Goal: Information Seeking & Learning: Learn about a topic

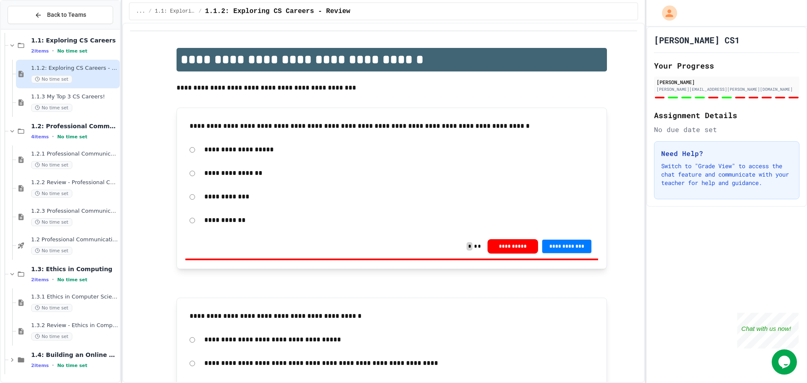
scroll to position [407, 0]
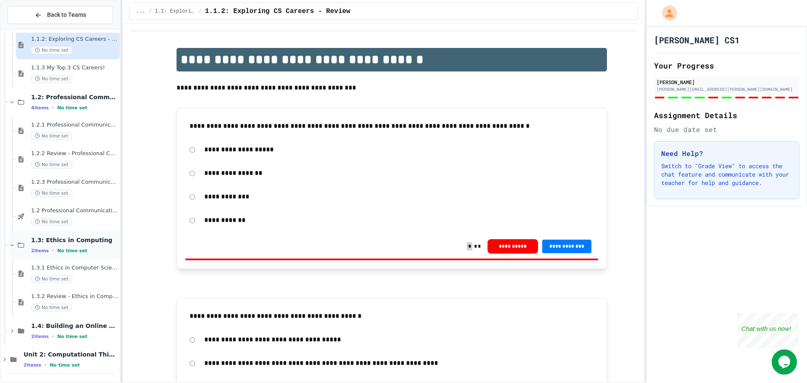
click at [58, 243] on span "1.3: Ethics in Computing" at bounding box center [74, 240] width 87 height 8
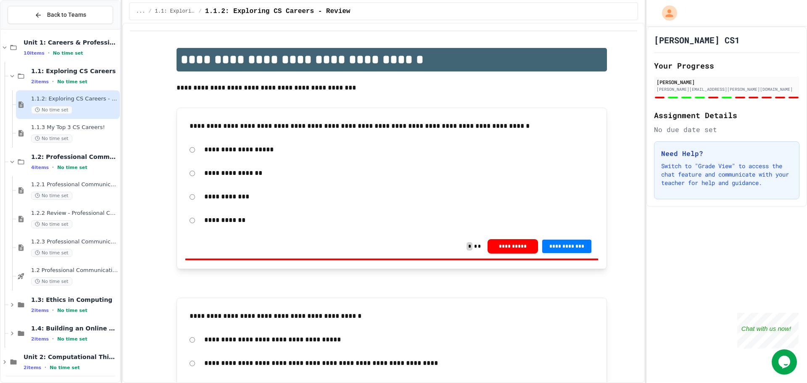
scroll to position [350, 0]
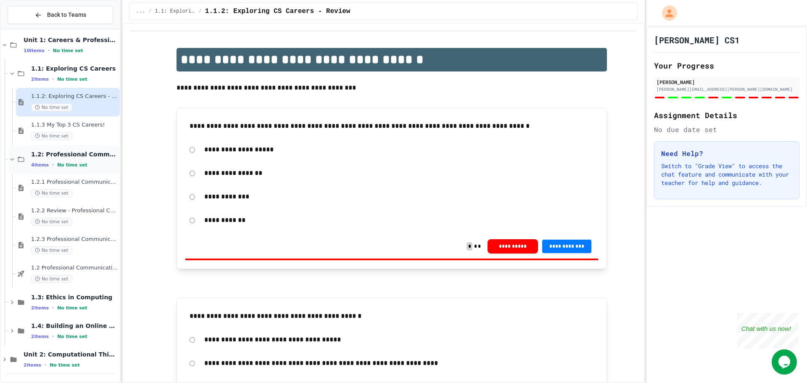
click at [70, 151] on span "1.2: Professional Communication" at bounding box center [74, 155] width 87 height 8
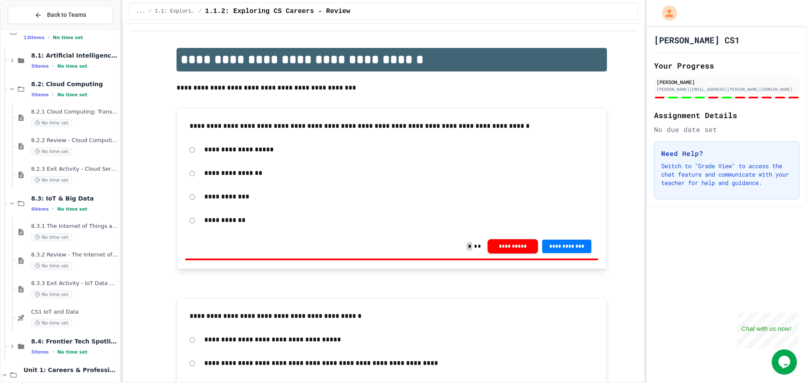
scroll to position [0, 0]
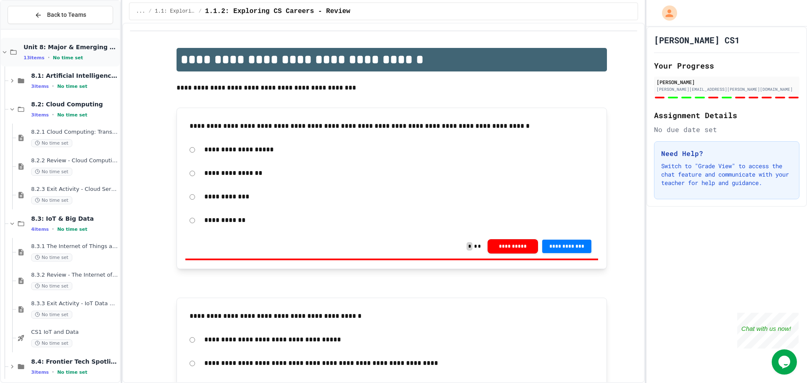
click at [68, 49] on span "Unit 8: Major & Emerging Technologies" at bounding box center [71, 47] width 95 height 8
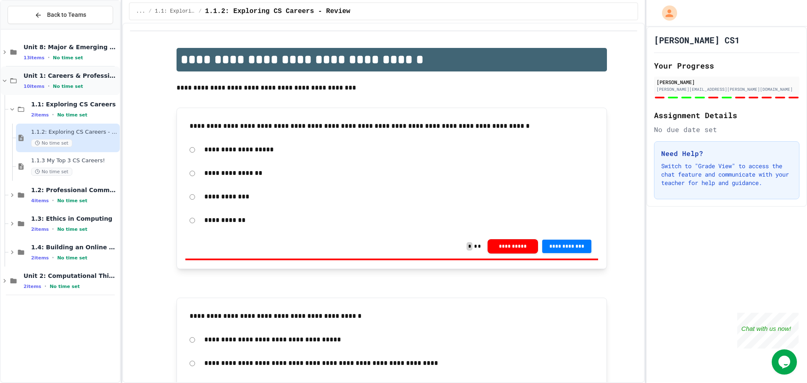
click at [74, 82] on div "Unit 1: Careers & Professionalism 10 items • No time set" at bounding box center [71, 81] width 95 height 18
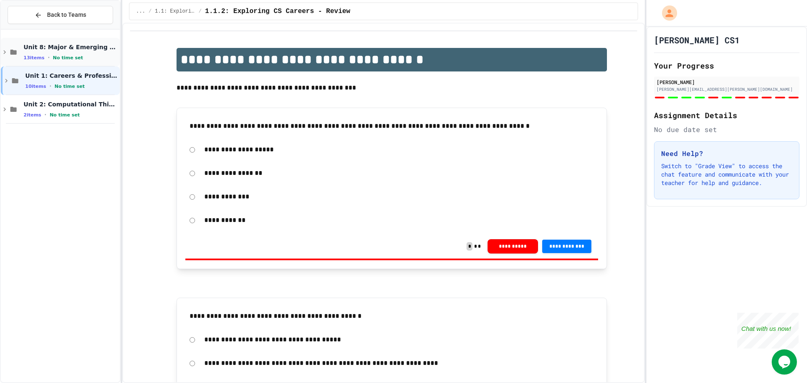
click at [84, 51] on span "Unit 8: Major & Emerging Technologies" at bounding box center [71, 47] width 95 height 8
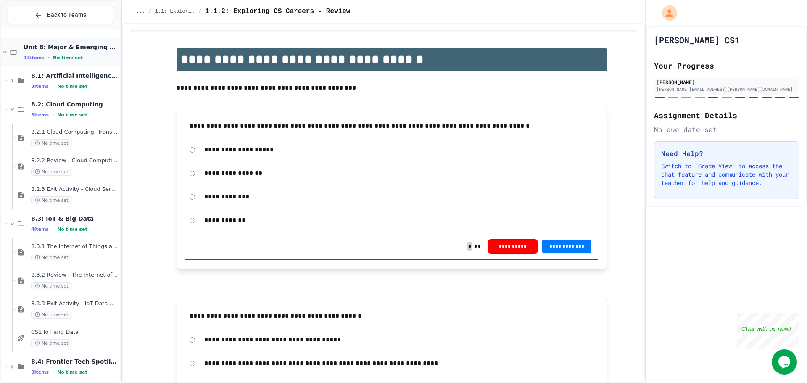
click at [80, 47] on span "Unit 8: Major & Emerging Technologies" at bounding box center [71, 47] width 95 height 8
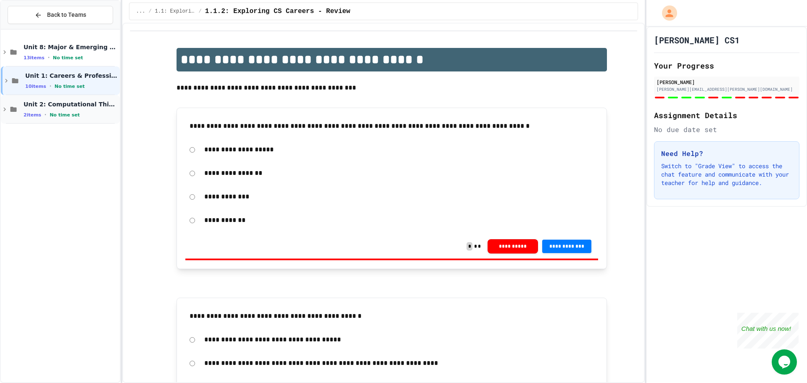
click at [69, 106] on span "Unit 2: Computational Thinking & Problem-Solving" at bounding box center [71, 104] width 95 height 8
click at [69, 137] on span "2.1: Foundations of Computational Thinking" at bounding box center [74, 133] width 87 height 8
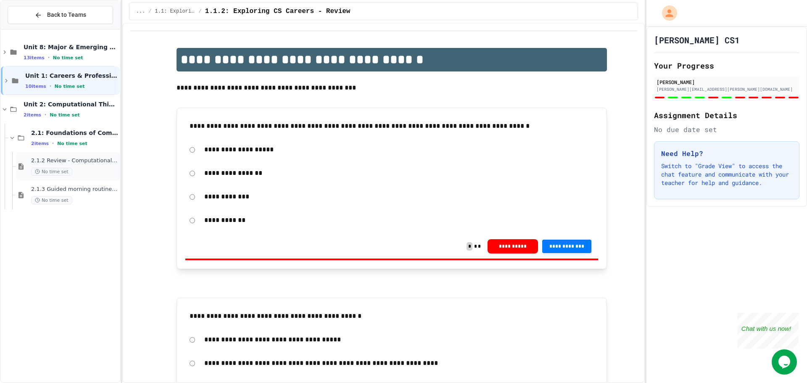
click at [71, 169] on div "No time set" at bounding box center [74, 172] width 87 height 8
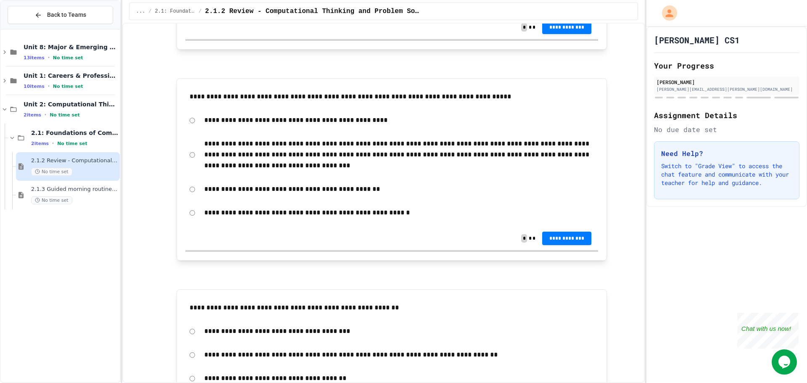
scroll to position [1471, 0]
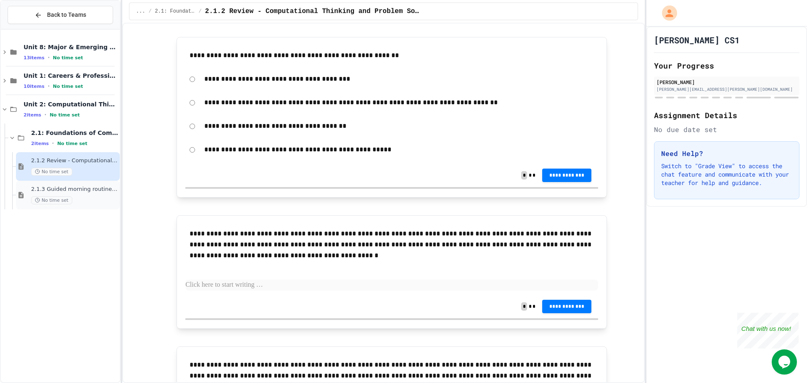
click at [90, 188] on span "2.1.3 Guided morning routine flowchart" at bounding box center [74, 189] width 87 height 7
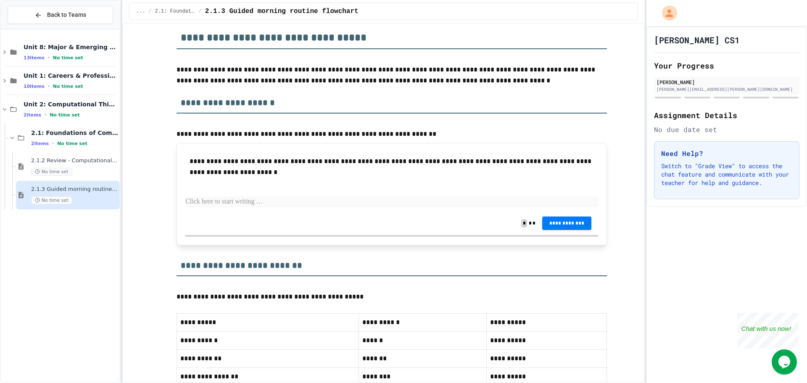
click at [76, 194] on div "2.1.3 Guided morning routine flowchart No time set" at bounding box center [74, 195] width 87 height 18
click at [93, 163] on span "2.1.2 Review - Computational Thinking and Problem Solving" at bounding box center [74, 160] width 87 height 7
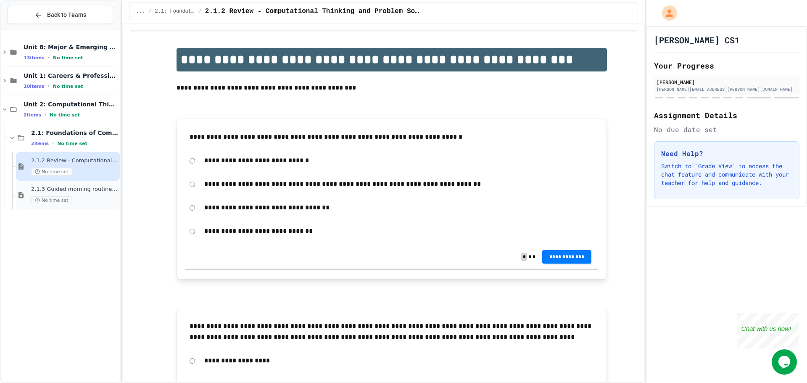
click at [82, 184] on div "2.1.3 Guided morning routine flowchart No time set" at bounding box center [68, 195] width 104 height 29
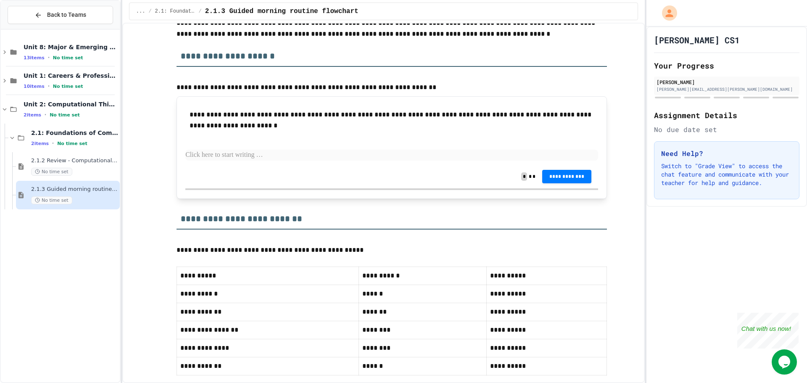
scroll to position [126, 0]
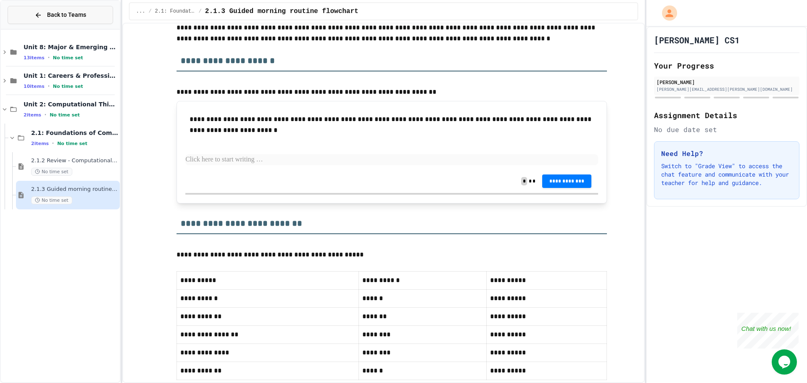
click at [71, 14] on span "Back to Teams" at bounding box center [66, 15] width 39 height 9
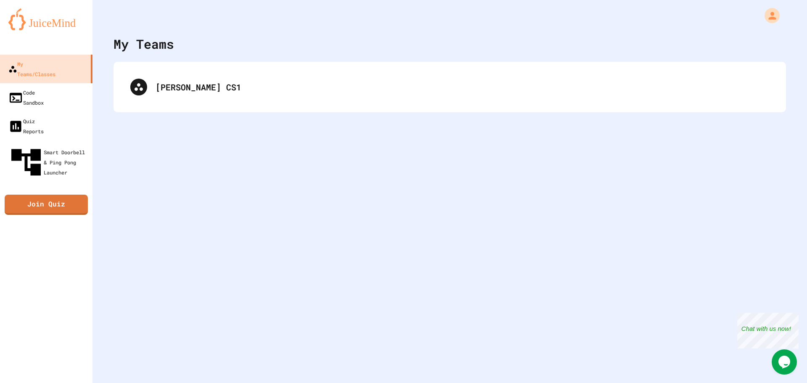
click at [189, 108] on div "[PERSON_NAME] CS1" at bounding box center [450, 87] width 673 height 50
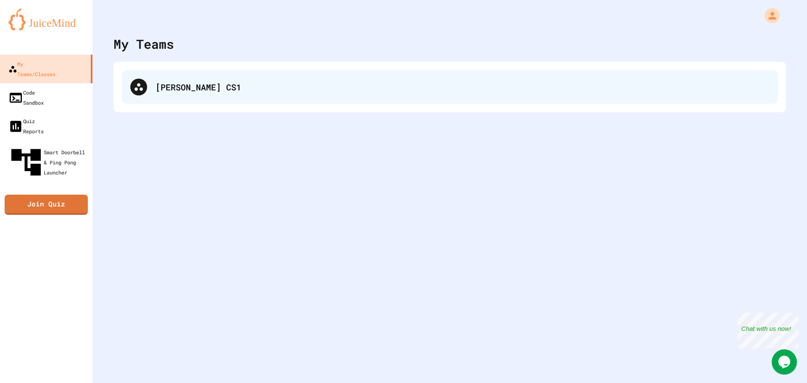
click at [185, 92] on div "[PERSON_NAME] CS1" at bounding box center [463, 87] width 614 height 13
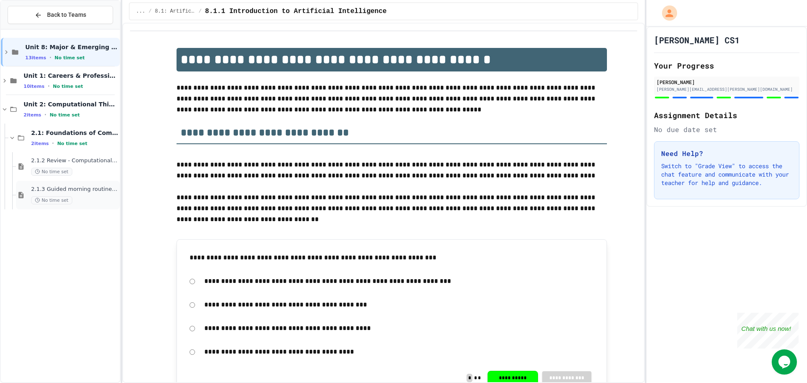
click at [80, 194] on div "2.1.3 Guided morning routine flowchart No time set" at bounding box center [74, 195] width 87 height 18
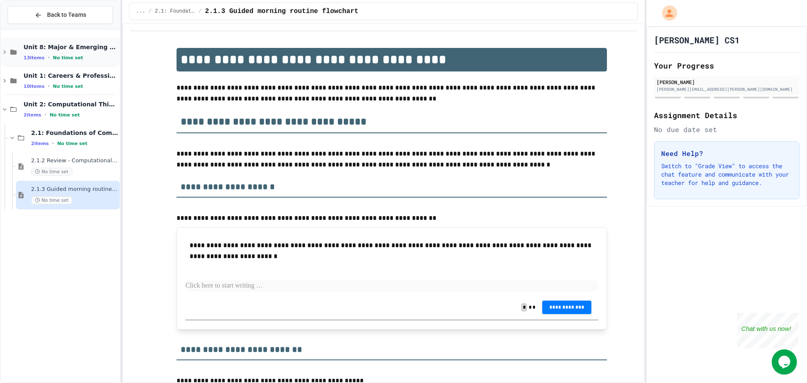
click at [67, 46] on span "Unit 8: Major & Emerging Technologies" at bounding box center [71, 47] width 95 height 8
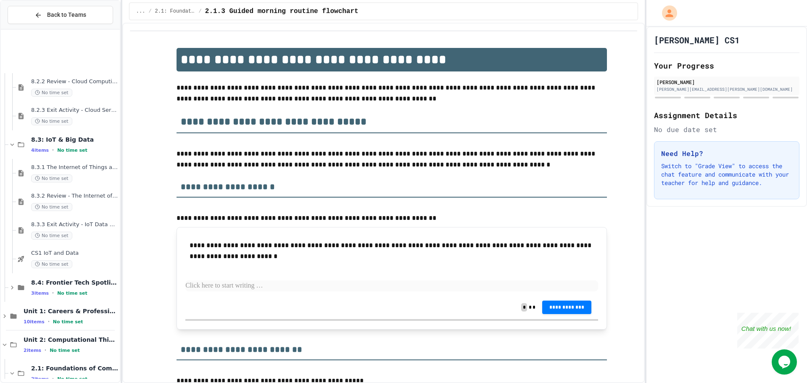
scroll to position [150, 0]
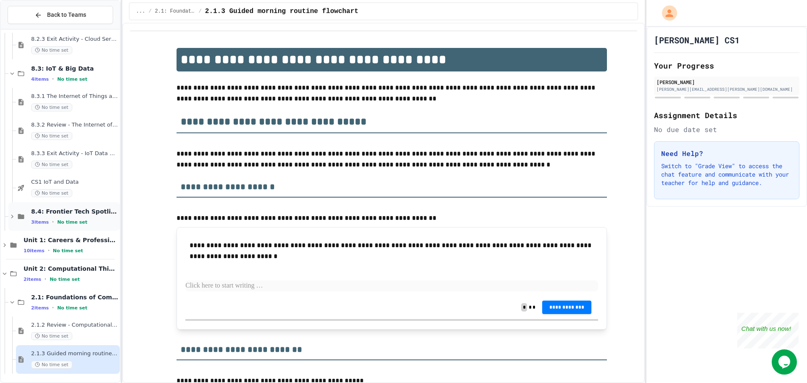
click at [66, 219] on span "No time set" at bounding box center [72, 221] width 30 height 5
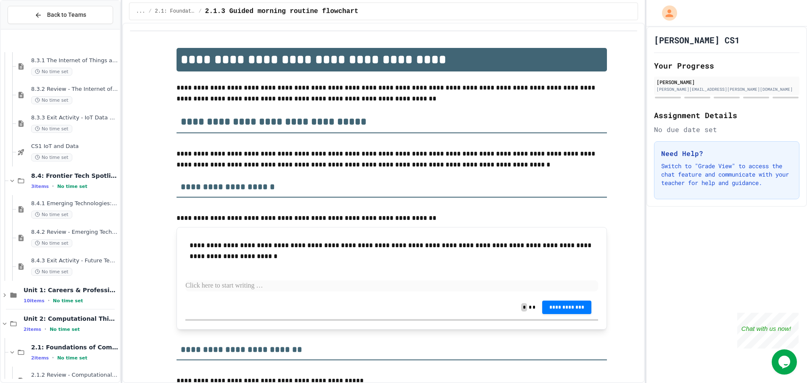
scroll to position [236, 0]
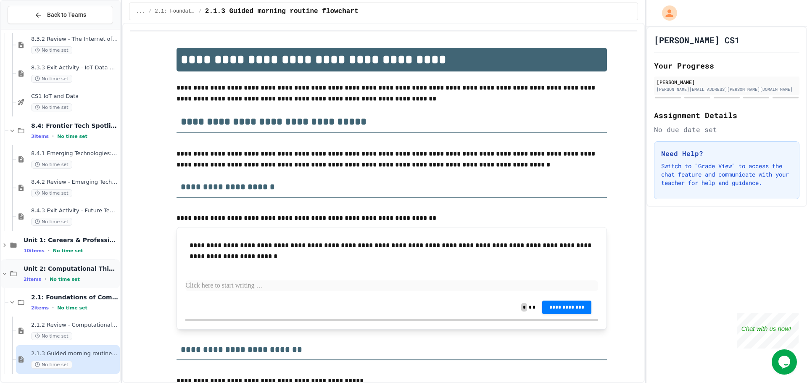
click at [64, 274] on div "Unit 2: Computational Thinking & Problem-Solving 2 items • No time set" at bounding box center [71, 274] width 95 height 18
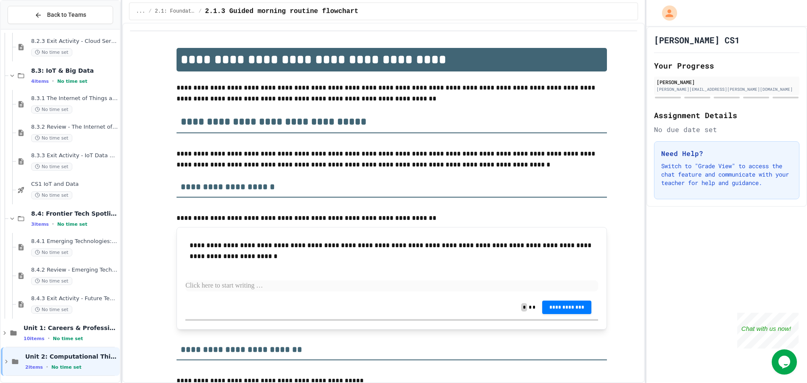
scroll to position [150, 0]
click at [69, 328] on span "Unit 1: Careers & Professionalism" at bounding box center [71, 326] width 95 height 8
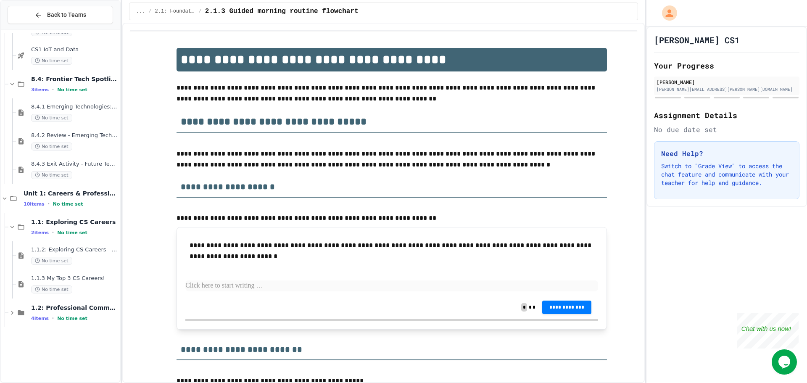
scroll to position [322, 0]
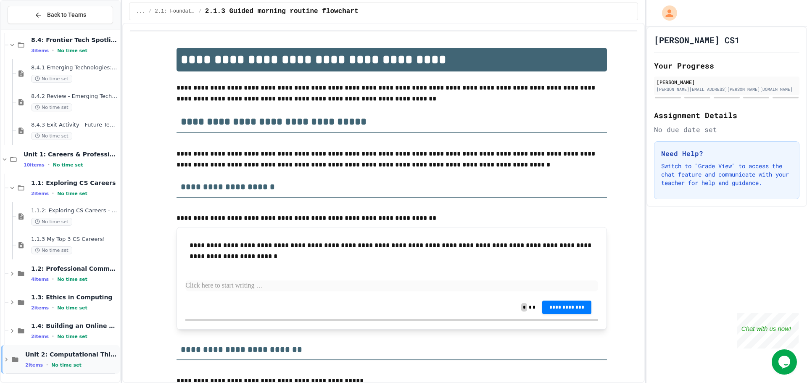
click at [49, 356] on span "Unit 2: Computational Thinking & Problem-Solving" at bounding box center [71, 355] width 93 height 8
click at [49, 356] on span "Unit 2: Computational Thinking & Problem-Solving" at bounding box center [71, 355] width 95 height 8
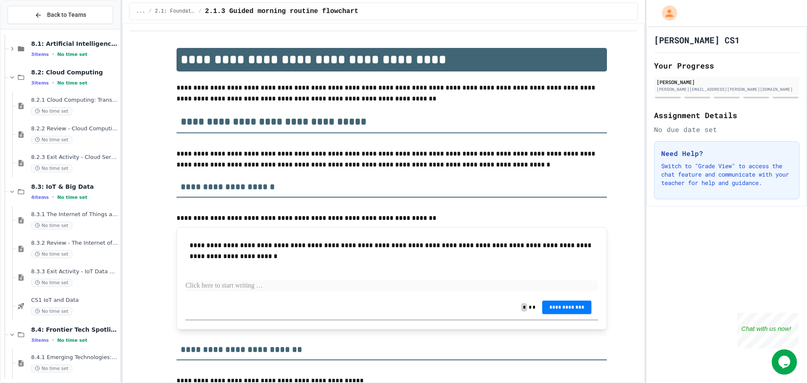
scroll to position [0, 0]
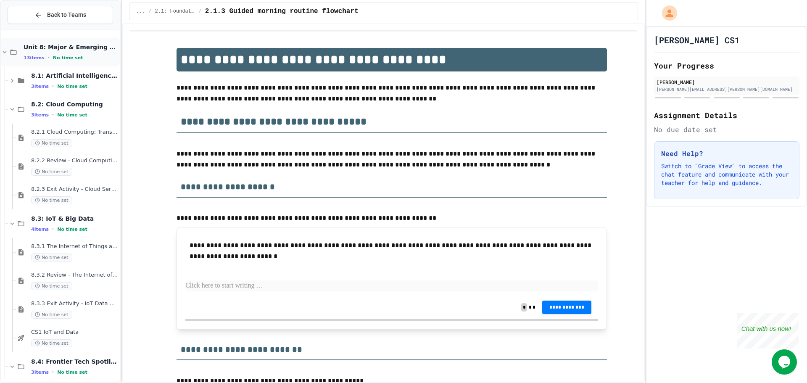
click at [68, 48] on span "Unit 8: Major & Emerging Technologies" at bounding box center [71, 47] width 95 height 8
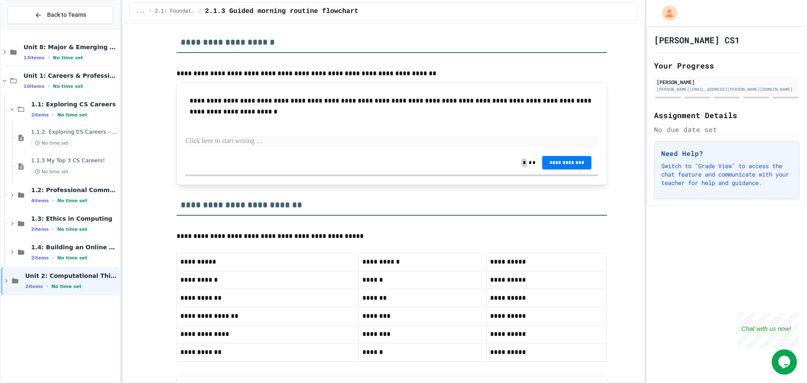
scroll to position [210, 0]
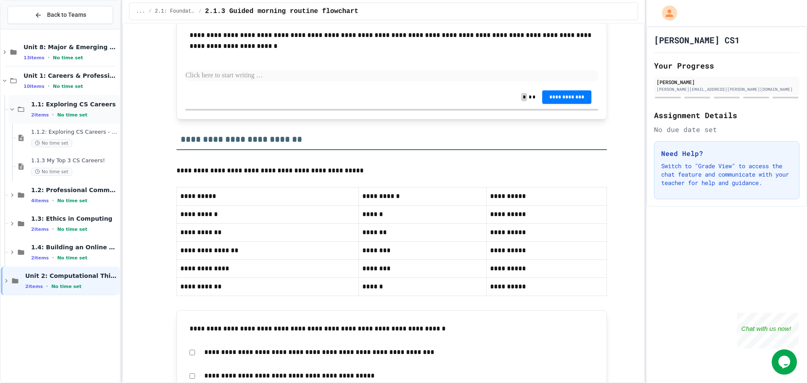
click at [75, 111] on div "1.1: Exploring CS Careers 2 items • No time set" at bounding box center [74, 109] width 87 height 18
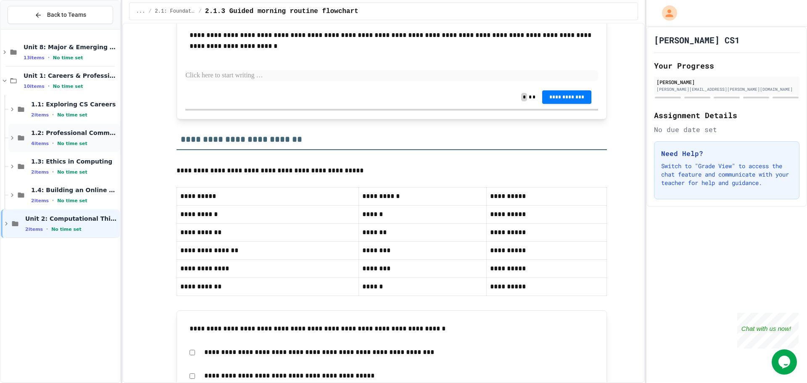
click at [77, 138] on div "1.2: Professional Communication 4 items • No time set" at bounding box center [74, 138] width 87 height 18
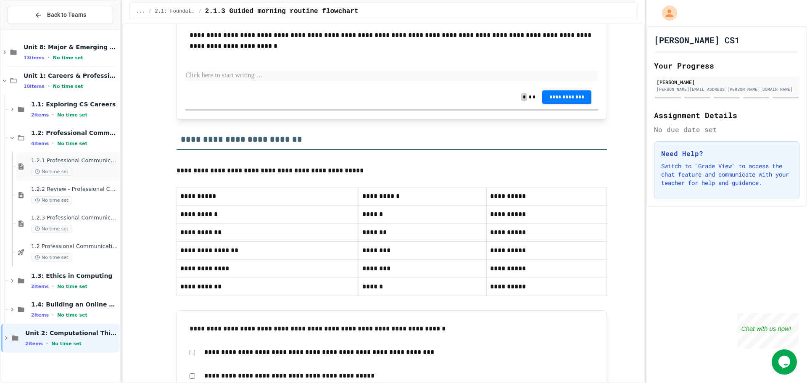
click at [72, 170] on div "No time set" at bounding box center [74, 172] width 87 height 8
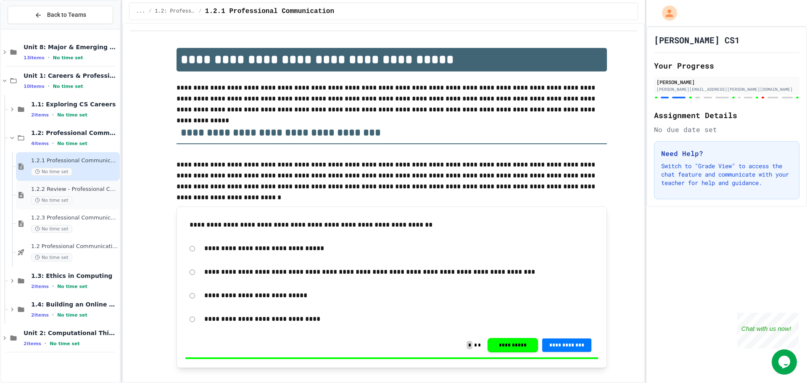
click at [60, 199] on span "No time set" at bounding box center [51, 200] width 41 height 8
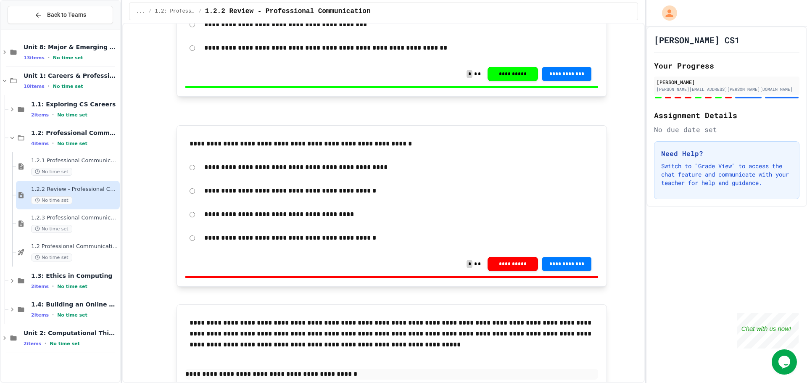
scroll to position [1554, 0]
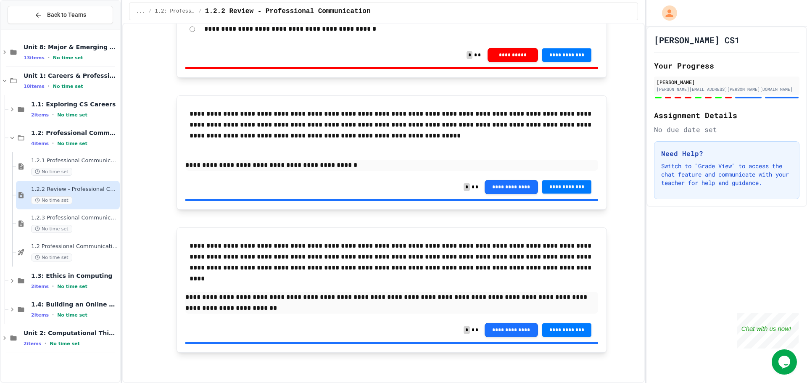
click at [557, 192] on button "**********" at bounding box center [567, 186] width 50 height 13
click at [551, 329] on span "**********" at bounding box center [567, 329] width 36 height 7
click at [62, 232] on span "No time set" at bounding box center [51, 229] width 41 height 8
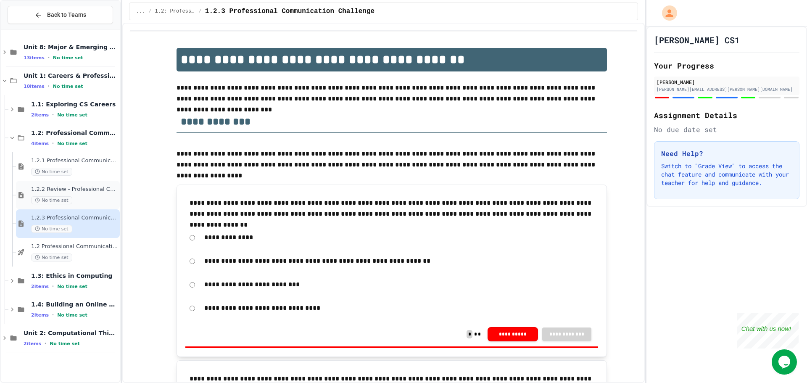
click at [73, 193] on span "1.2.2 Review - Professional Communication" at bounding box center [74, 189] width 87 height 7
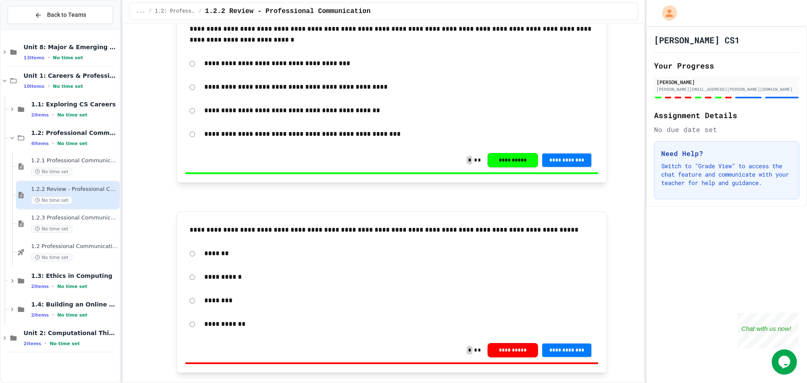
scroll to position [883, 0]
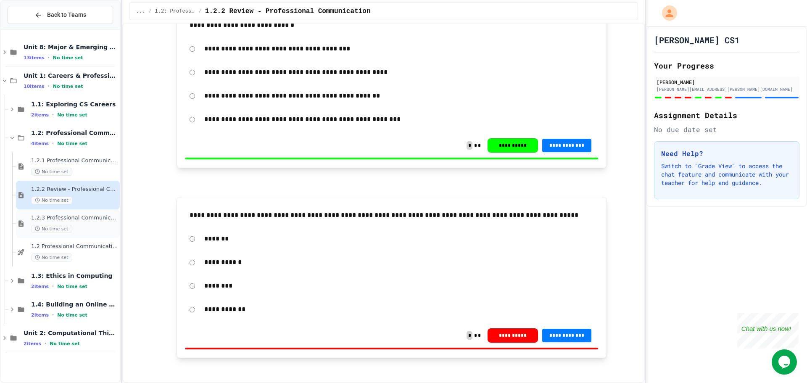
click at [63, 227] on span "No time set" at bounding box center [51, 229] width 41 height 8
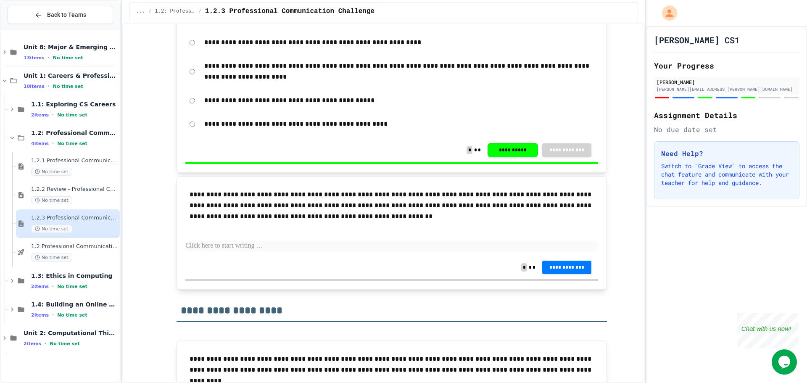
scroll to position [934, 0]
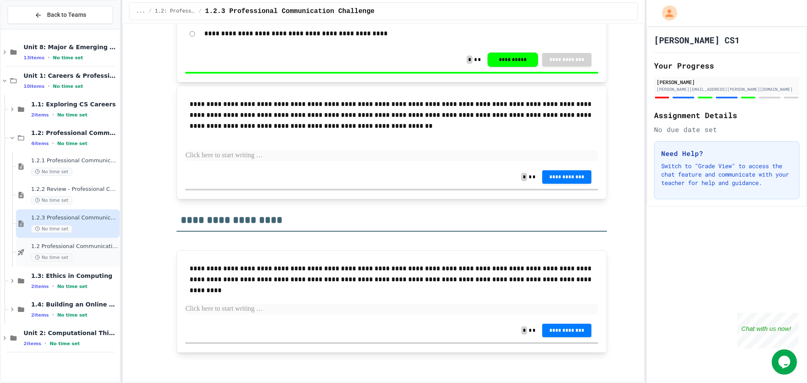
click at [79, 248] on span "1.2 Professional Communication" at bounding box center [74, 246] width 87 height 7
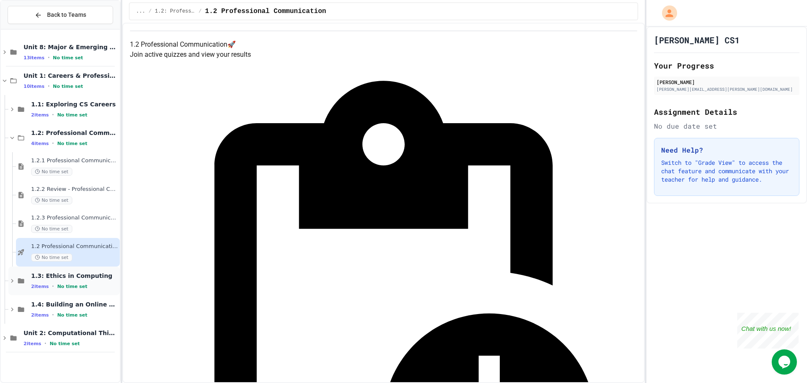
click at [76, 275] on span "1.3: Ethics in Computing" at bounding box center [74, 276] width 87 height 8
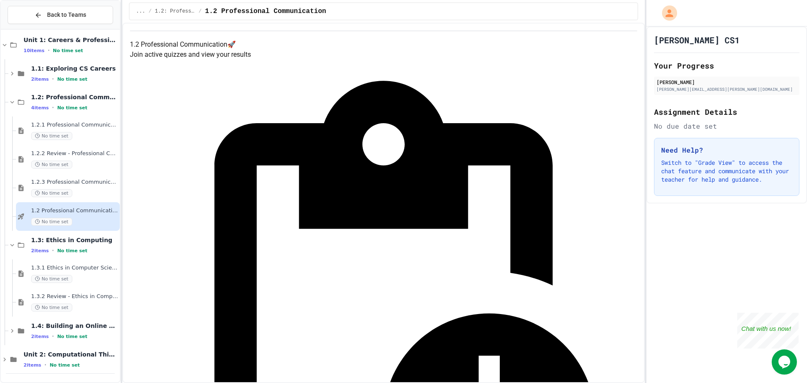
click at [75, 284] on div "1.3.1 Ethics in Computer Science No time set" at bounding box center [68, 273] width 104 height 29
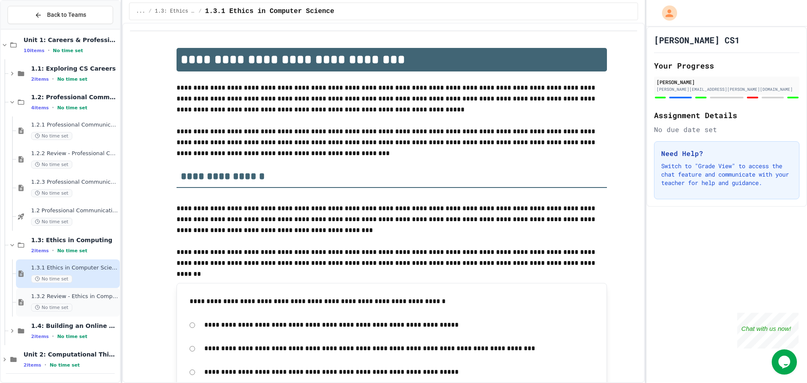
click at [81, 301] on div "1.3.2 Review - Ethics in Computer Science No time set" at bounding box center [74, 302] width 87 height 18
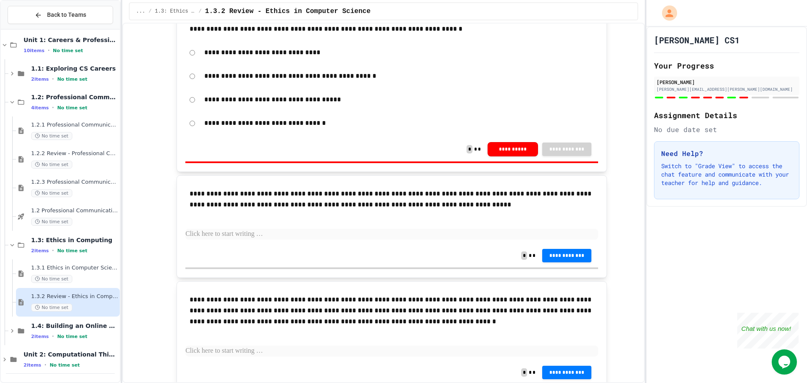
scroll to position [1415, 0]
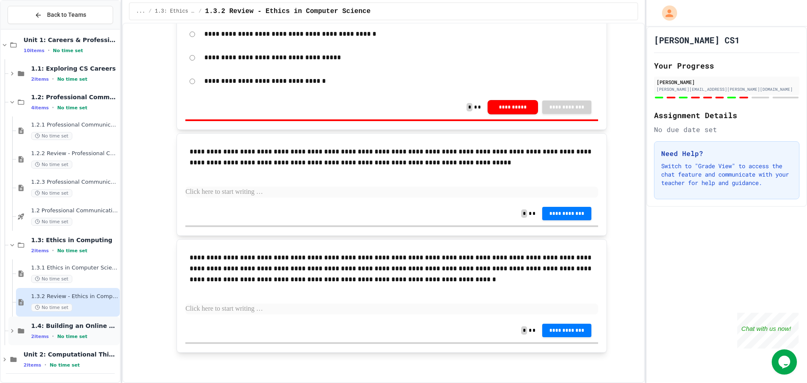
click at [66, 330] on div "1.4: Building an Online Presence 2 items • No time set" at bounding box center [74, 331] width 87 height 18
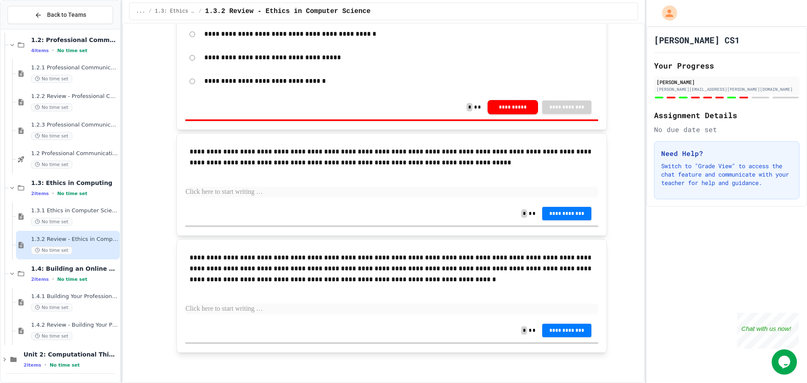
click at [73, 298] on span "1.4.1 Building Your Professional Online Presence" at bounding box center [74, 296] width 87 height 7
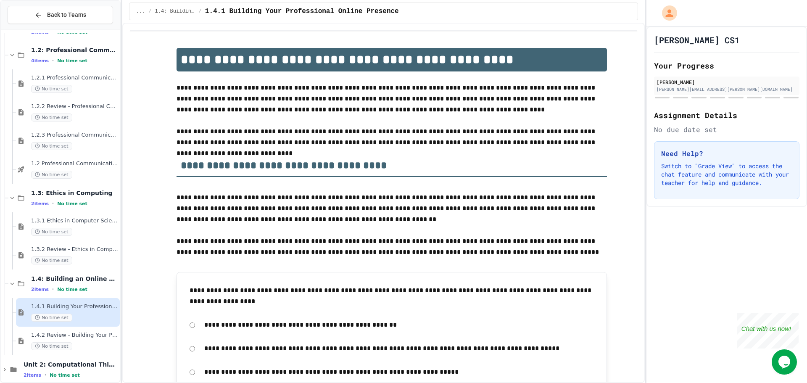
scroll to position [93, 0]
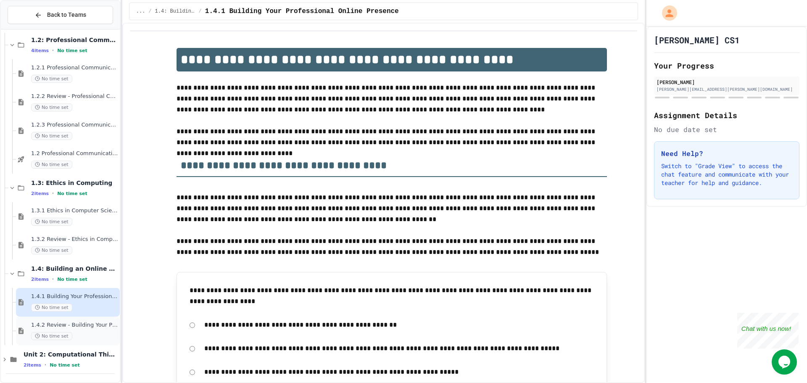
click at [67, 331] on div "1.4.2 Review - Building Your Professional Online Presence No time set" at bounding box center [74, 331] width 87 height 18
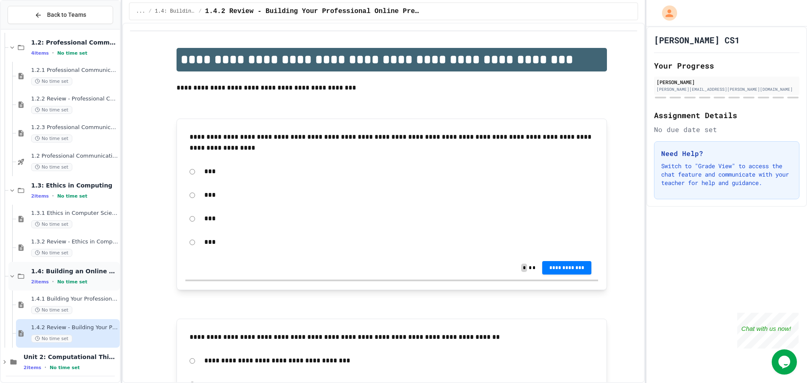
scroll to position [93, 0]
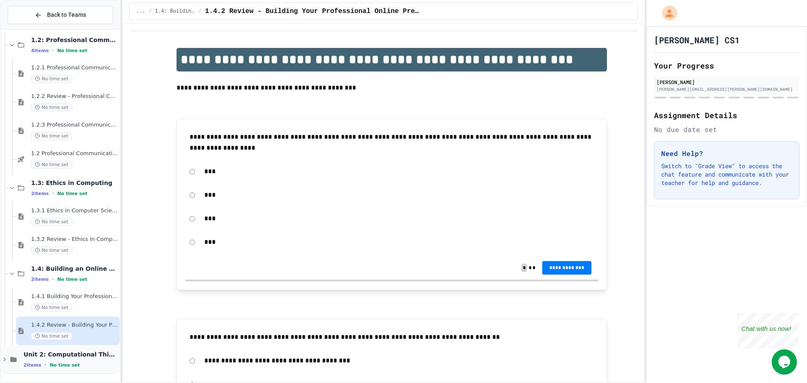
click at [81, 362] on div "2 items • No time set" at bounding box center [71, 365] width 95 height 7
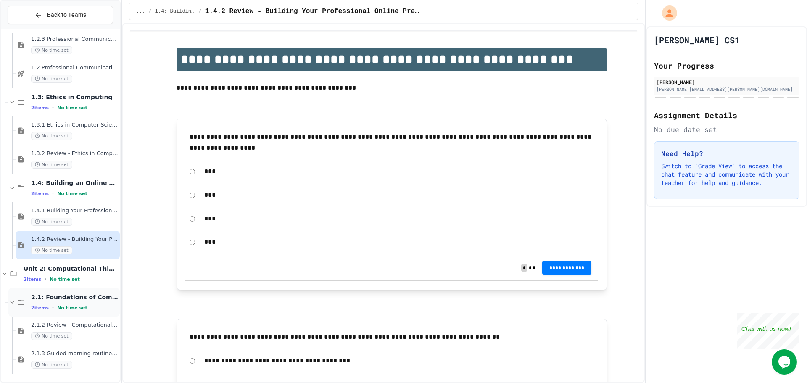
click at [76, 296] on span "2.1: Foundations of Computational Thinking" at bounding box center [74, 297] width 87 height 8
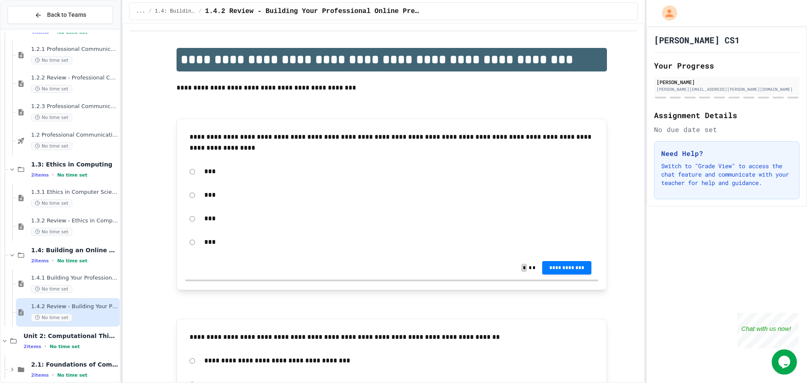
scroll to position [122, 0]
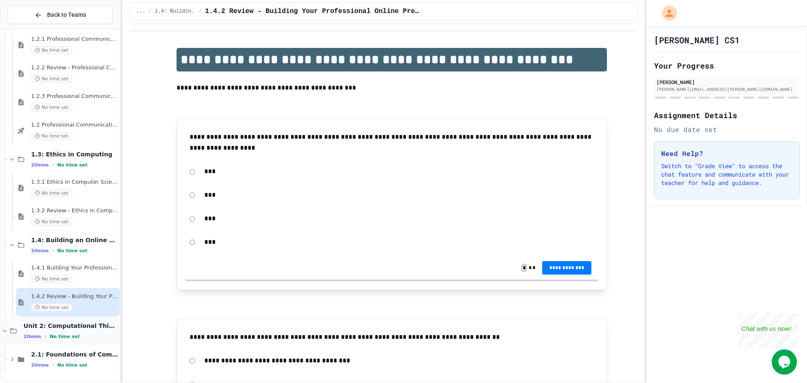
click at [86, 330] on span "Unit 2: Computational Thinking & Problem-Solving" at bounding box center [71, 326] width 95 height 8
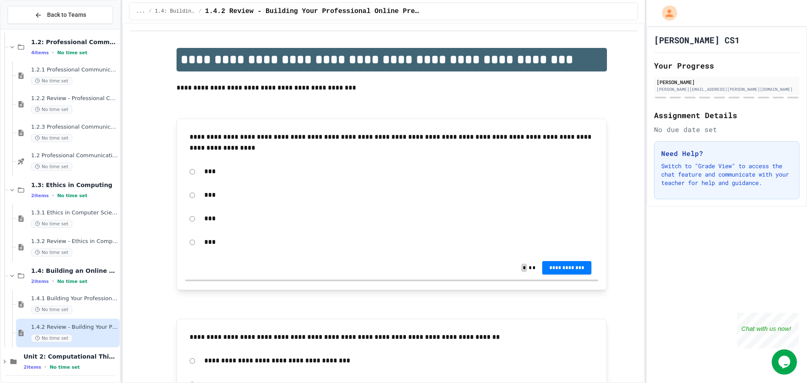
scroll to position [93, 0]
click at [82, 363] on div "2 items • No time set" at bounding box center [71, 365] width 95 height 7
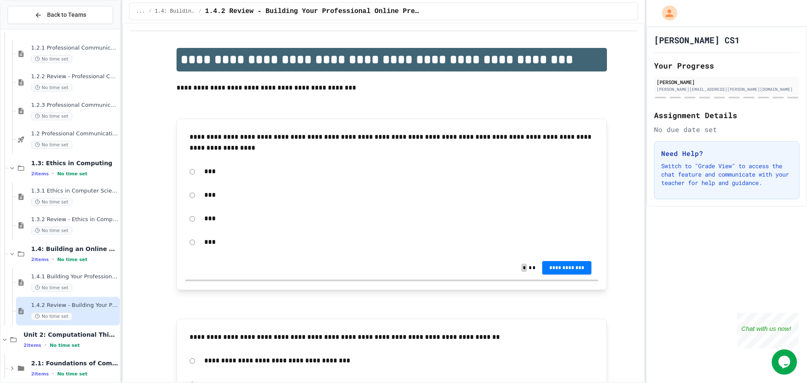
scroll to position [122, 0]
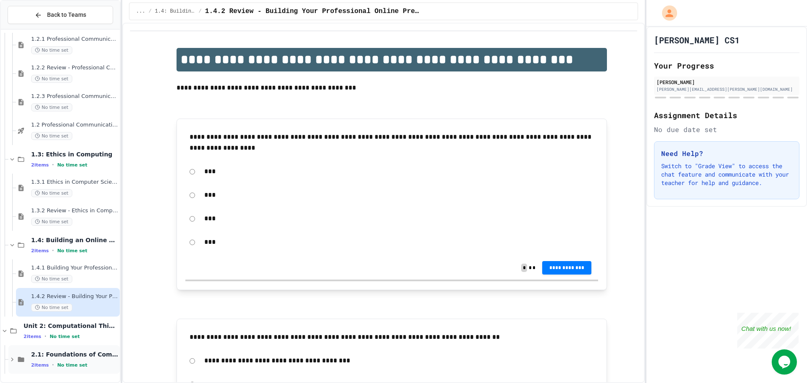
click at [77, 359] on div "2.1: Foundations of Computational Thinking 2 items • No time set" at bounding box center [74, 360] width 87 height 18
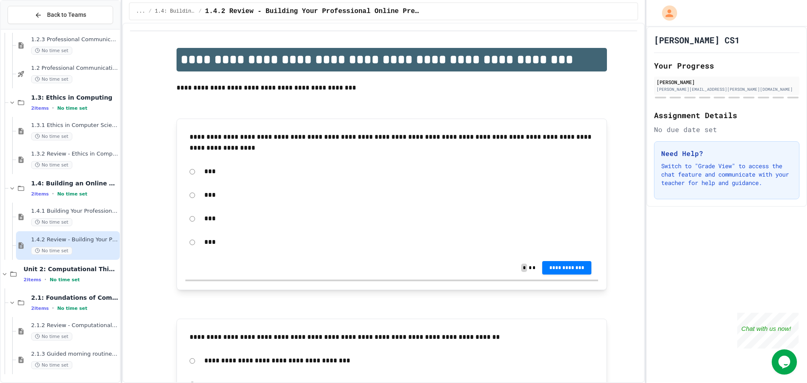
scroll to position [179, 0]
click at [69, 359] on div "2.1.3 Guided morning routine flowchart No time set" at bounding box center [74, 359] width 87 height 18
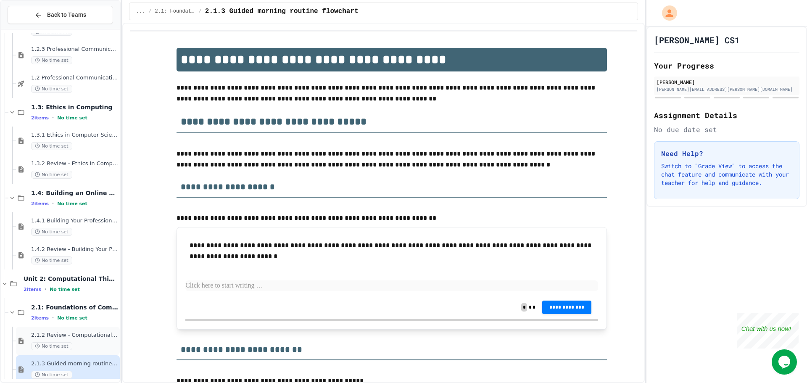
click at [68, 340] on div "2.1.2 Review - Computational Thinking and Problem Solving No time set" at bounding box center [74, 341] width 87 height 18
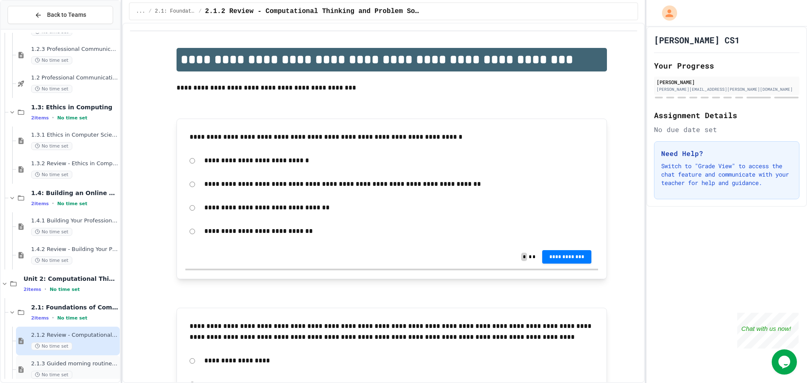
click at [44, 364] on span "2.1.3 Guided morning routine flowchart" at bounding box center [74, 363] width 87 height 7
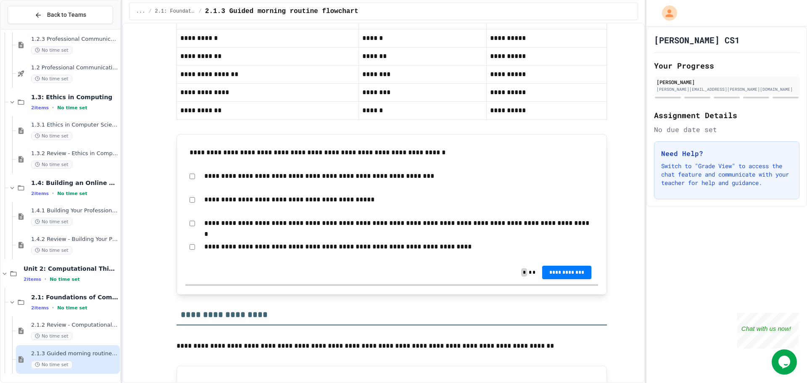
scroll to position [420, 0]
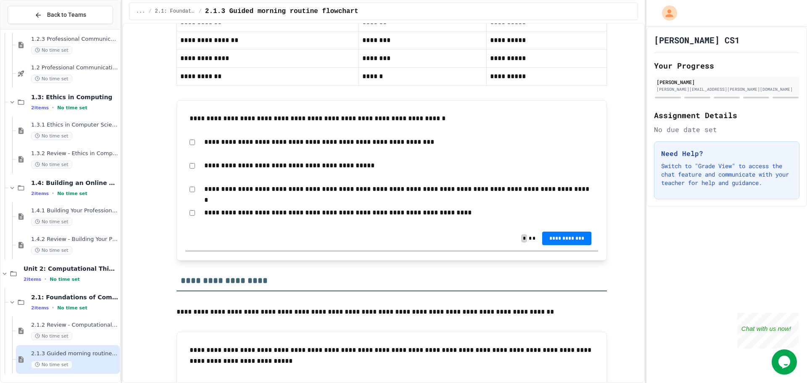
click at [193, 213] on div "**********" at bounding box center [391, 212] width 413 height 19
click at [563, 235] on span "**********" at bounding box center [567, 237] width 36 height 7
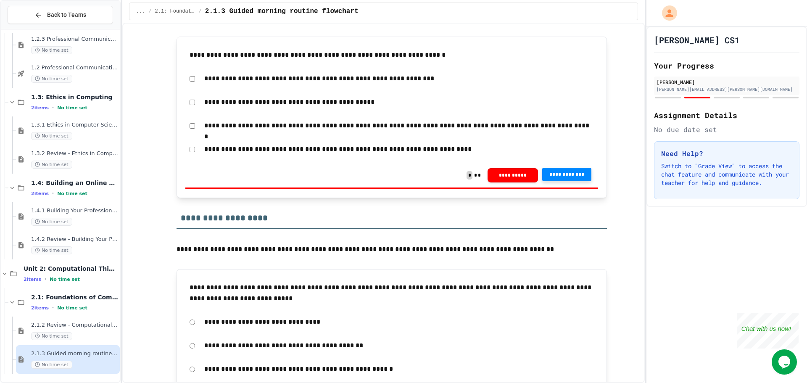
scroll to position [631, 0]
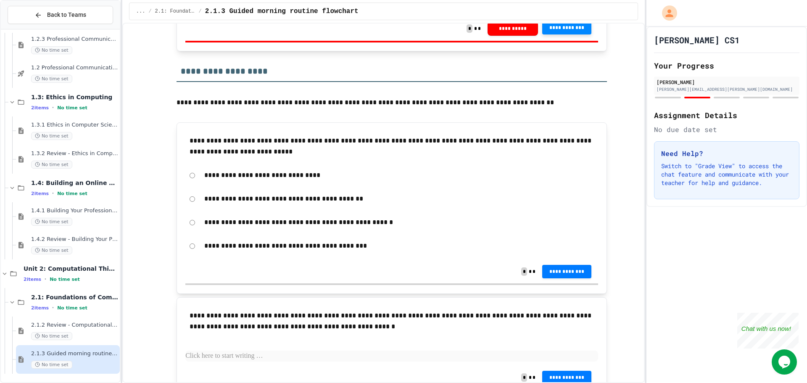
click at [560, 278] on button "**********" at bounding box center [567, 271] width 50 height 13
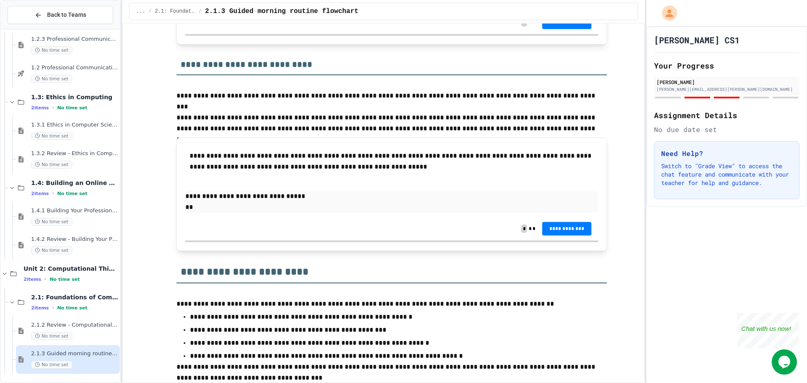
scroll to position [1003, 0]
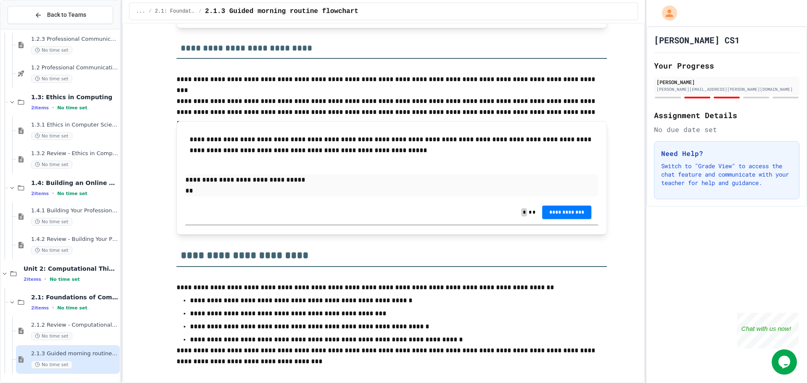
click at [304, 184] on p "**********" at bounding box center [391, 179] width 413 height 11
click at [261, 198] on div "**********" at bounding box center [391, 165] width 413 height 71
click at [260, 193] on p "**" at bounding box center [391, 190] width 413 height 11
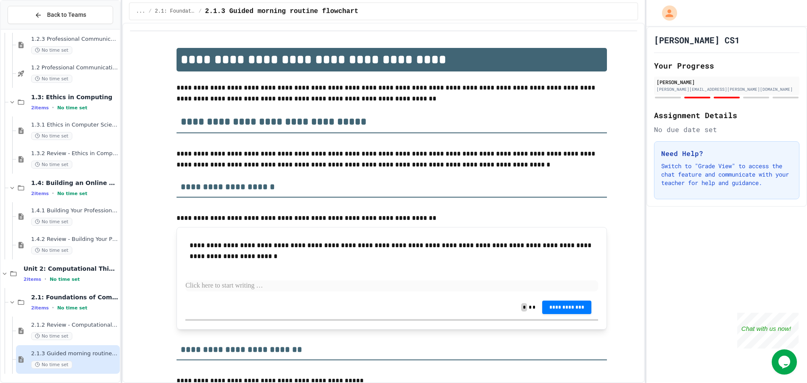
scroll to position [0, 0]
